Goal: Information Seeking & Learning: Learn about a topic

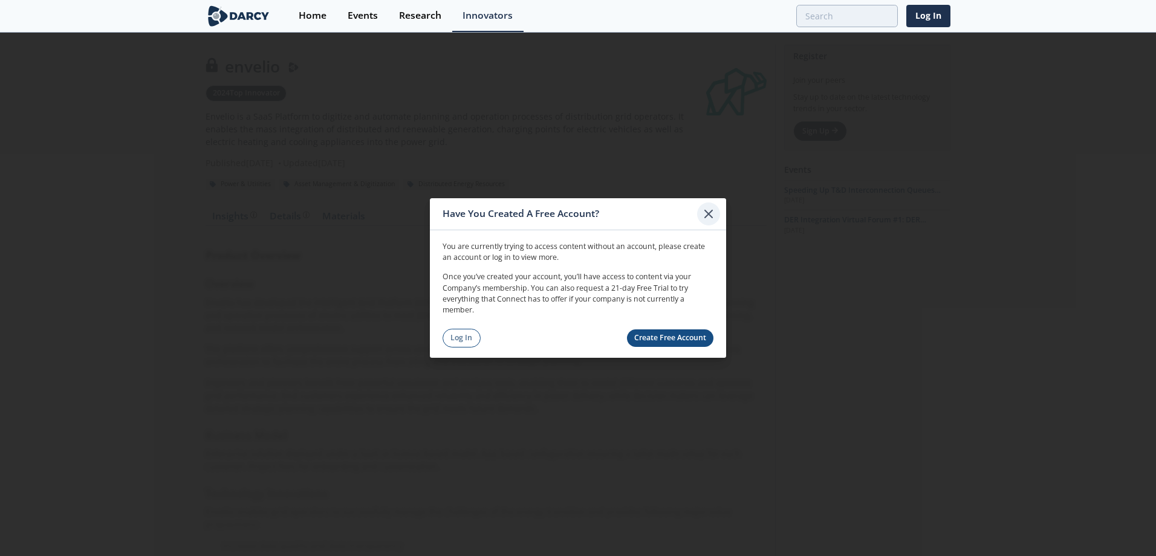
click at [705, 212] on icon at bounding box center [708, 214] width 15 height 15
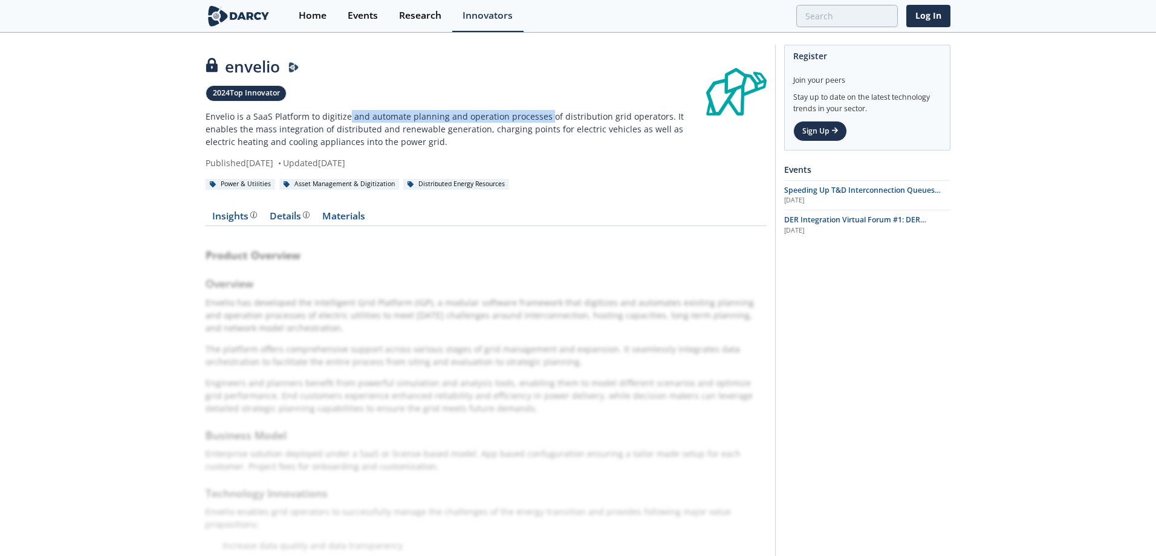
drag, startPoint x: 345, startPoint y: 118, endPoint x: 545, endPoint y: 118, distance: 200.1
click at [545, 118] on p "Envelio is a SaaS Platform to digitize and automate planning and operation proc…" at bounding box center [456, 129] width 501 height 38
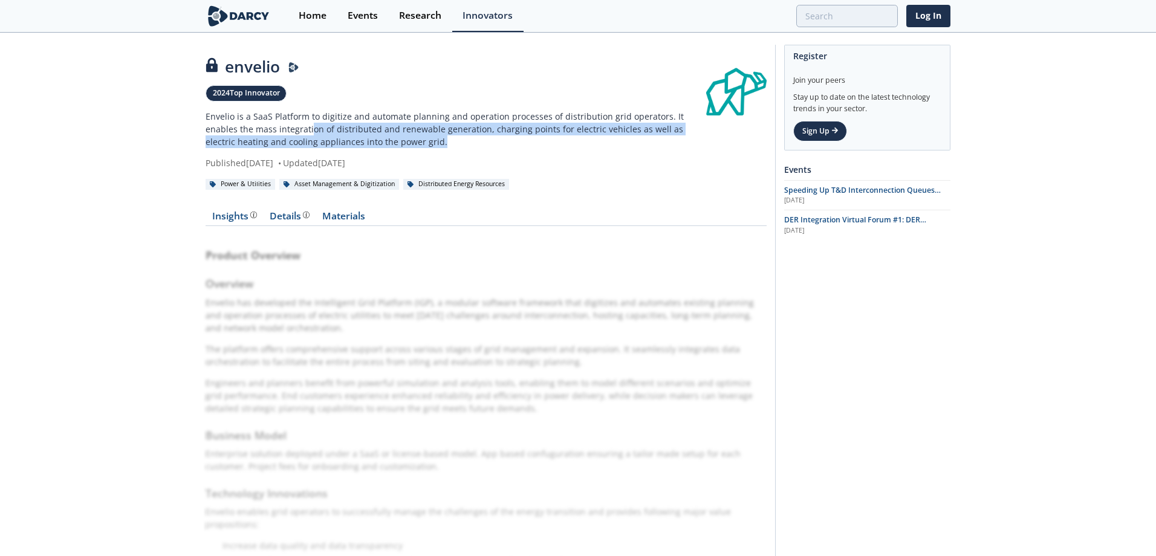
drag, startPoint x: 276, startPoint y: 132, endPoint x: 614, endPoint y: 137, distance: 338.0
click at [614, 137] on p "Envelio is a SaaS Platform to digitize and automate planning and operation proc…" at bounding box center [456, 129] width 501 height 38
click at [379, 126] on p "Envelio is a SaaS Platform to digitize and automate planning and operation proc…" at bounding box center [456, 129] width 501 height 38
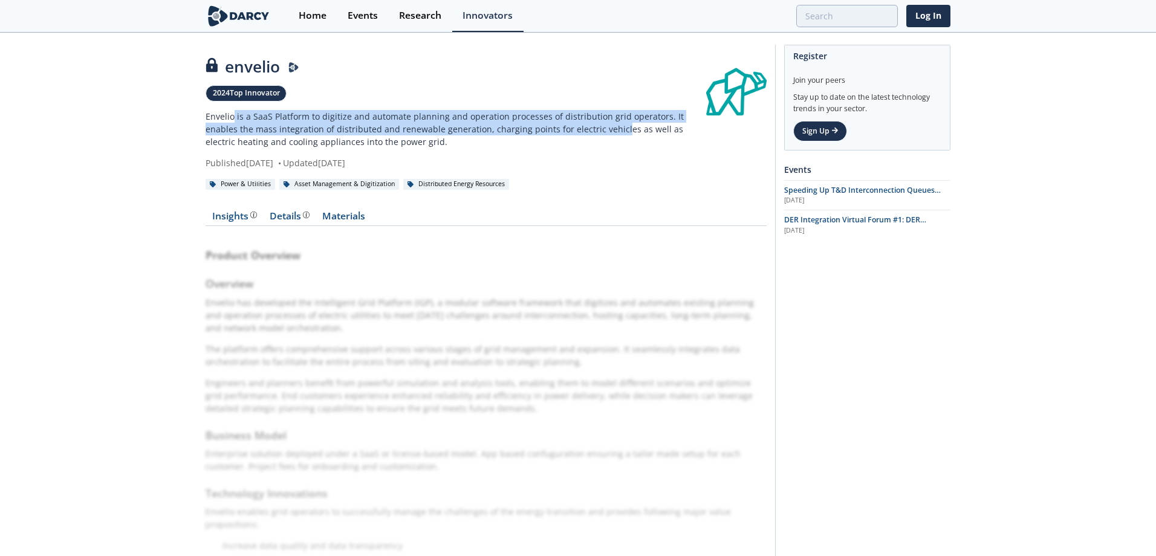
drag, startPoint x: 232, startPoint y: 123, endPoint x: 582, endPoint y: 132, distance: 350.1
click at [582, 132] on p "Envelio is a SaaS Platform to digitize and automate planning and operation proc…" at bounding box center [456, 129] width 501 height 38
